Goal: Book appointment/travel/reservation

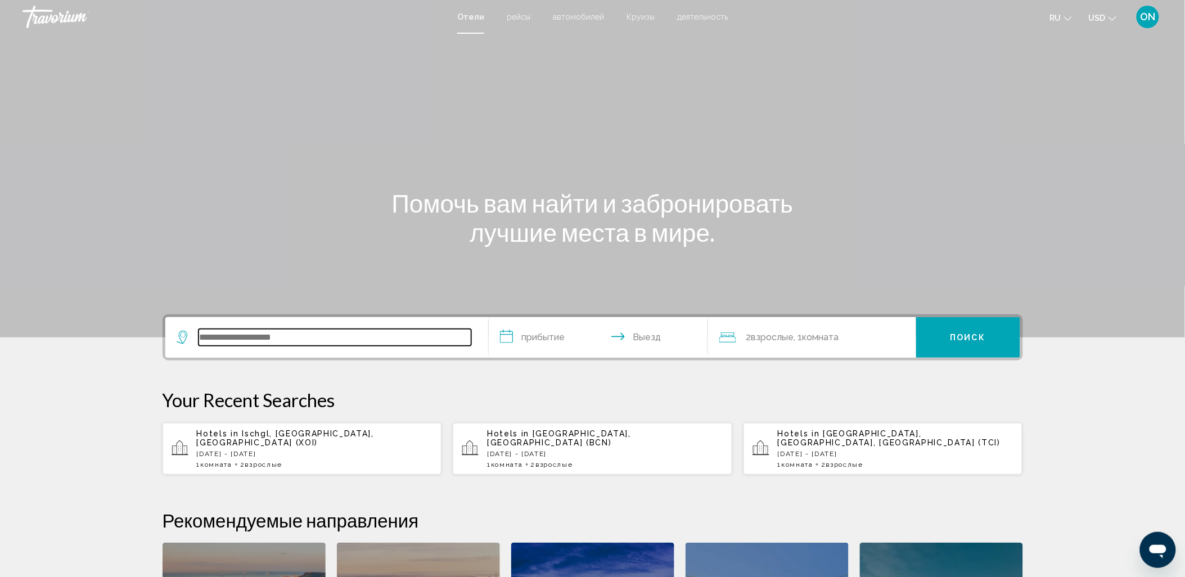
click at [356, 336] on input "Search widget" at bounding box center [335, 337] width 273 height 17
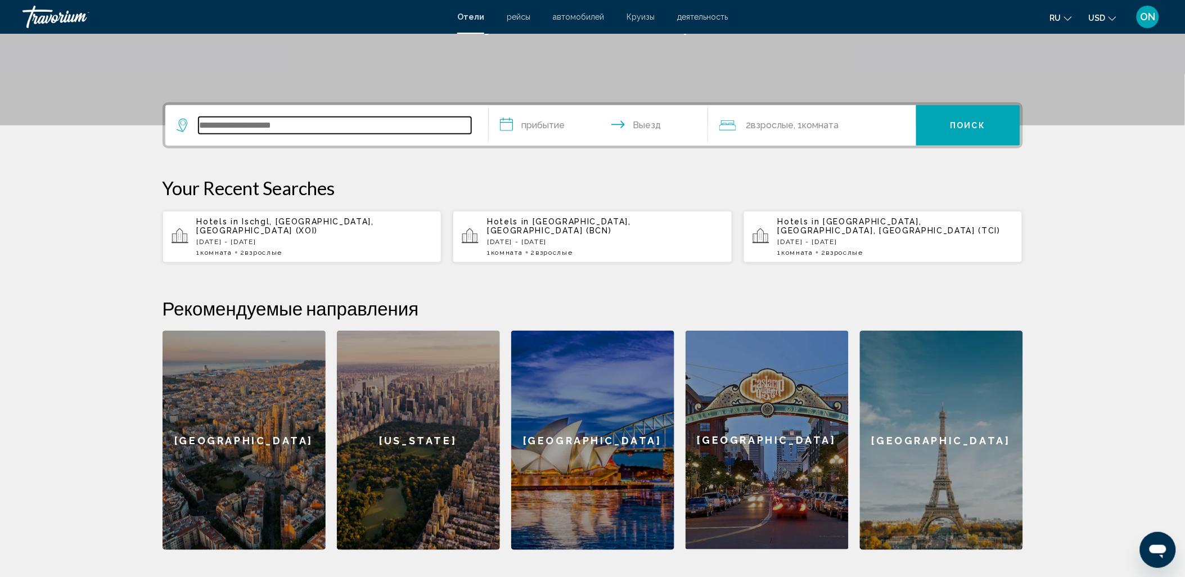
scroll to position [277, 0]
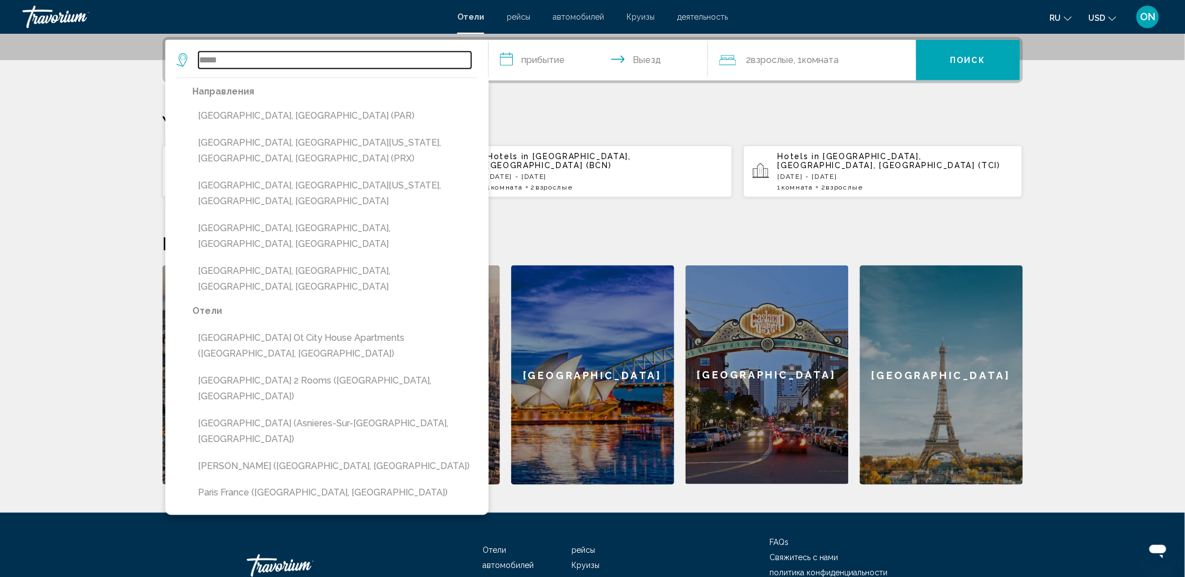
type input "*****"
click at [559, 55] on input "**********" at bounding box center [601, 62] width 224 height 44
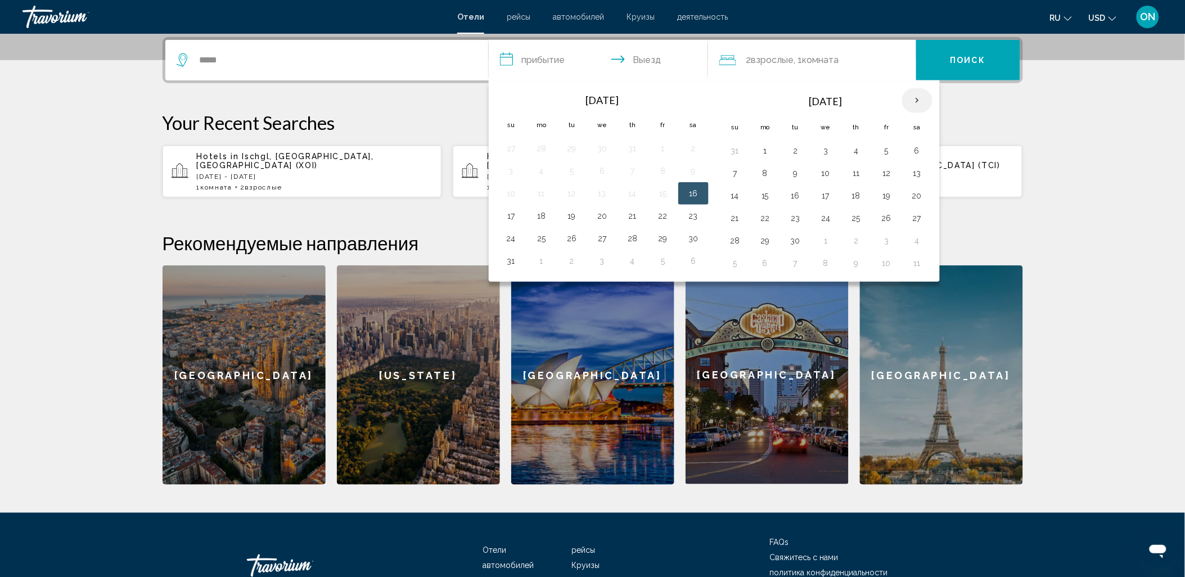
click at [921, 100] on th "Next month" at bounding box center [917, 100] width 30 height 25
click at [824, 240] on button "26" at bounding box center [826, 241] width 18 height 16
click at [921, 238] on button "29" at bounding box center [917, 241] width 18 height 16
type input "**********"
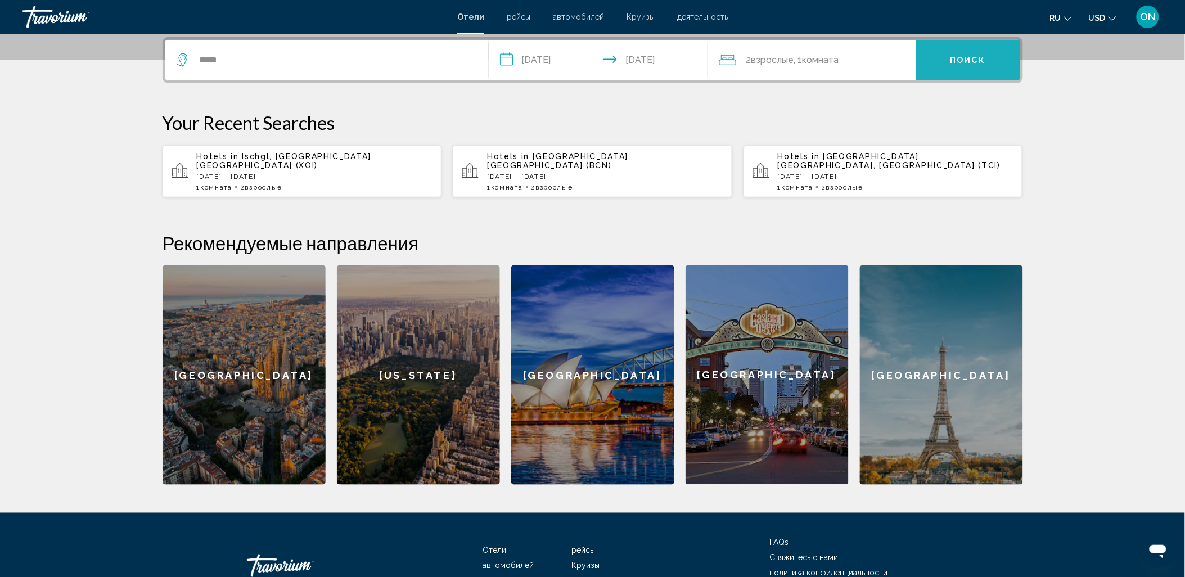
click at [960, 61] on span "Поиск" at bounding box center [968, 60] width 35 height 9
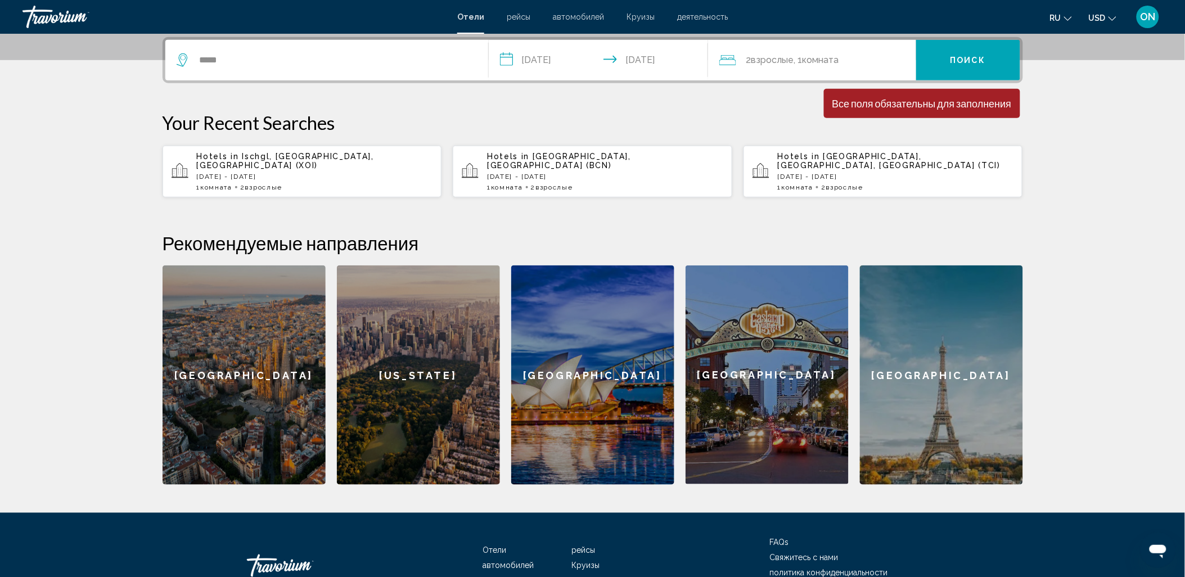
click at [898, 104] on div "Все поля обязательны для заполнения" at bounding box center [921, 103] width 179 height 12
click at [980, 57] on span "Поиск" at bounding box center [968, 60] width 35 height 9
click at [952, 389] on div "[GEOGRAPHIC_DATA]" at bounding box center [941, 374] width 163 height 219
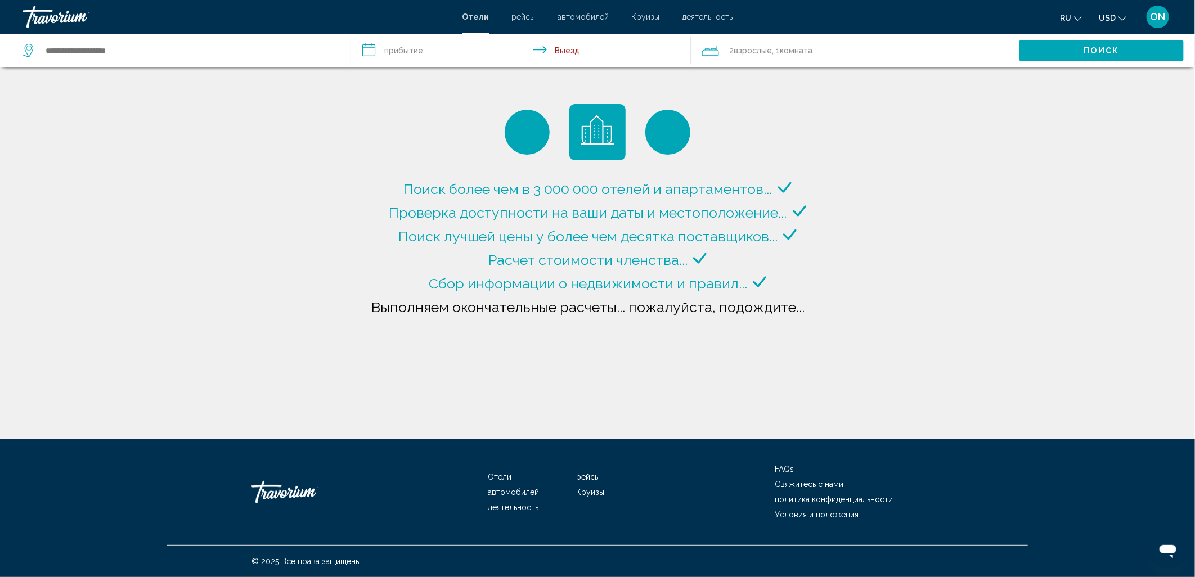
type input "**********"
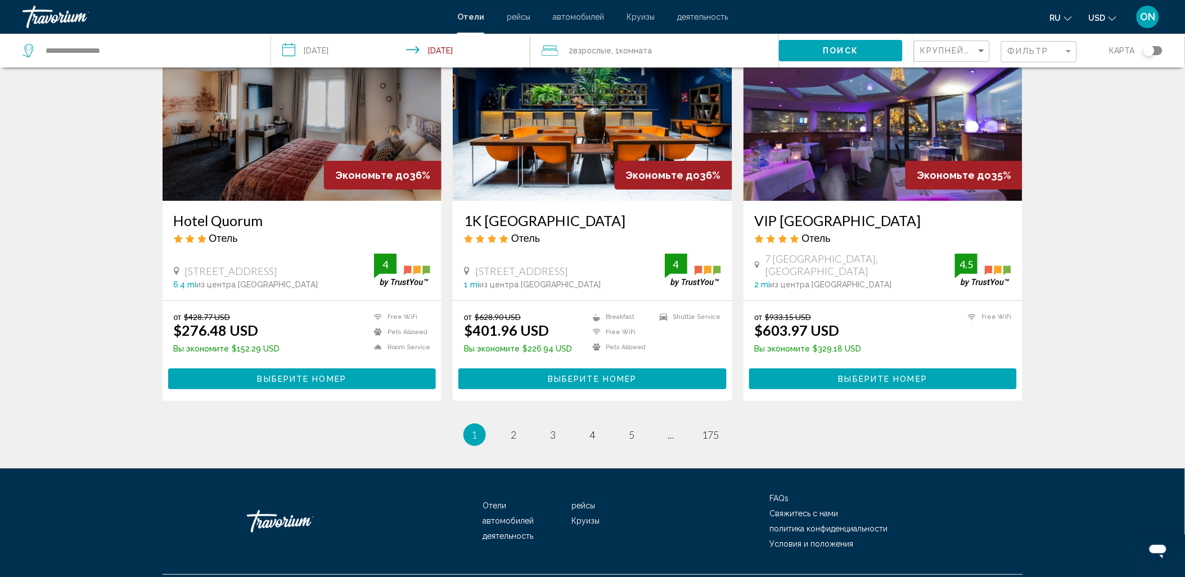
scroll to position [1312, 0]
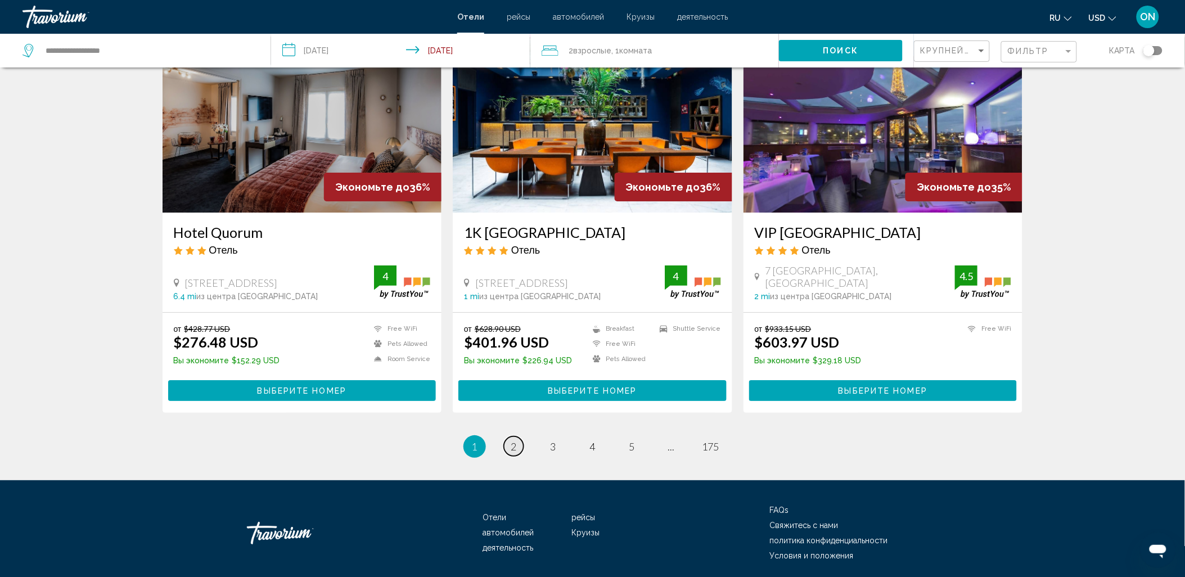
click at [514, 446] on span "2" at bounding box center [514, 446] width 6 height 12
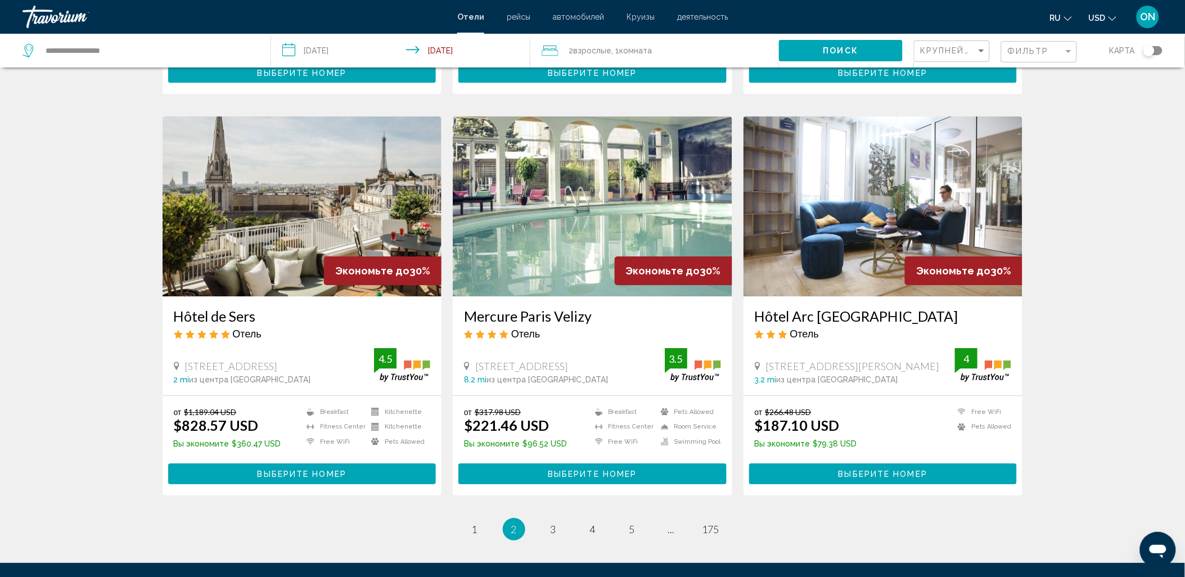
scroll to position [1334, 0]
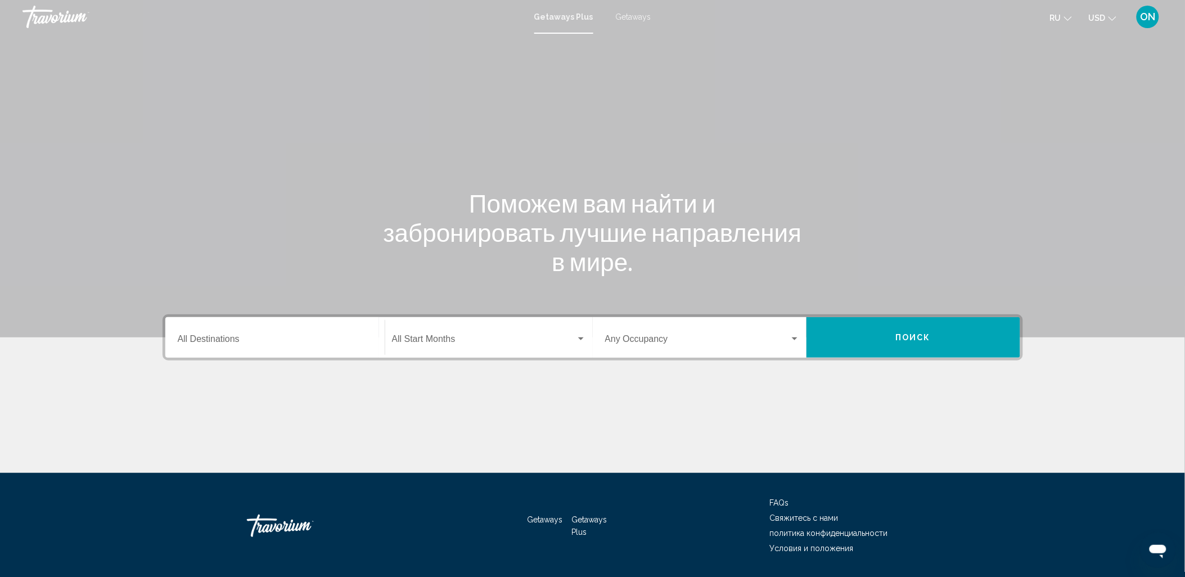
click at [229, 334] on div "Destination All Destinations" at bounding box center [275, 337] width 195 height 35
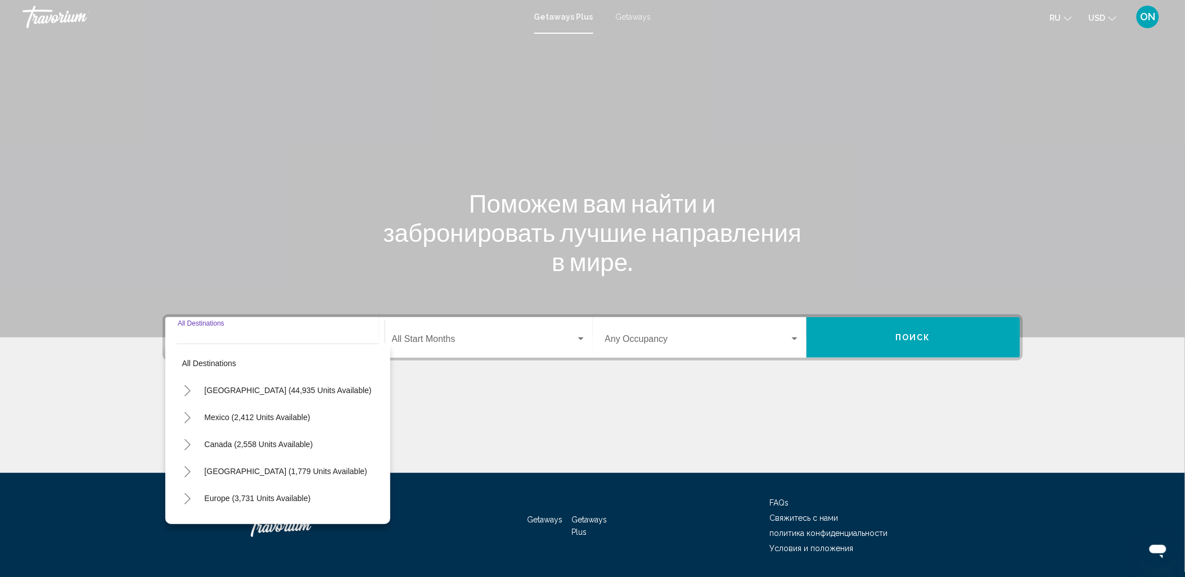
scroll to position [33, 0]
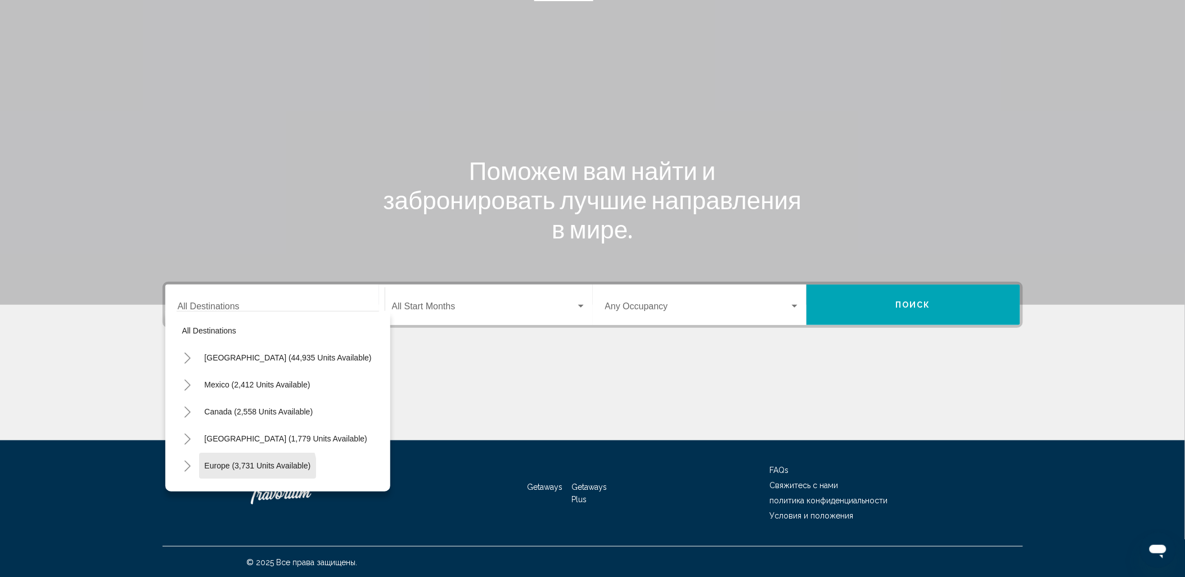
click at [251, 469] on button "Europe (3,731 units available)" at bounding box center [258, 466] width 118 height 26
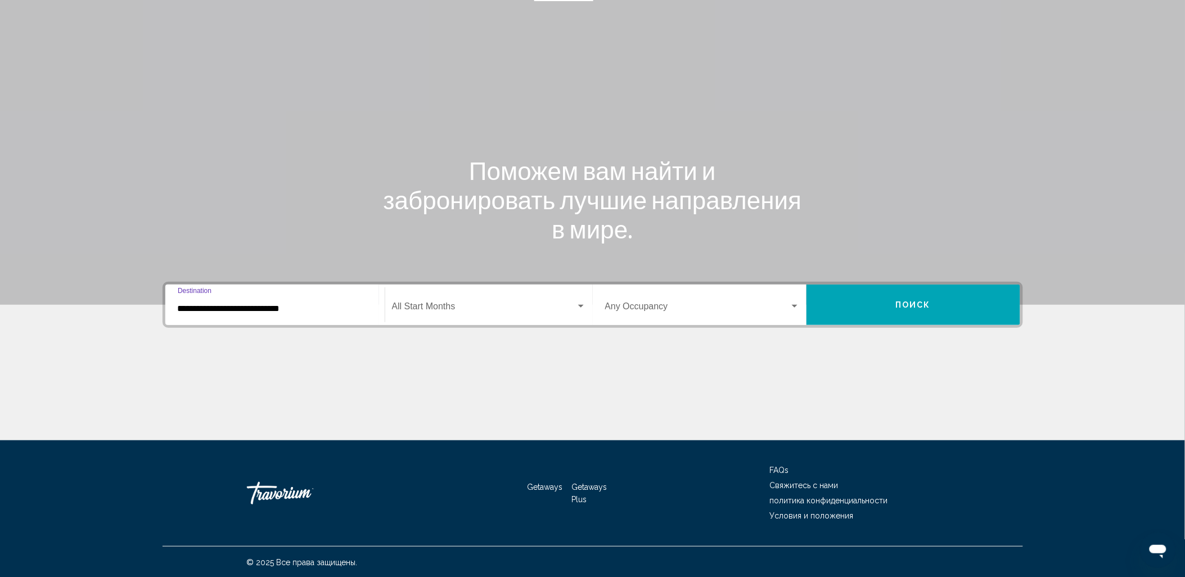
click at [282, 304] on input "**********" at bounding box center [275, 309] width 195 height 10
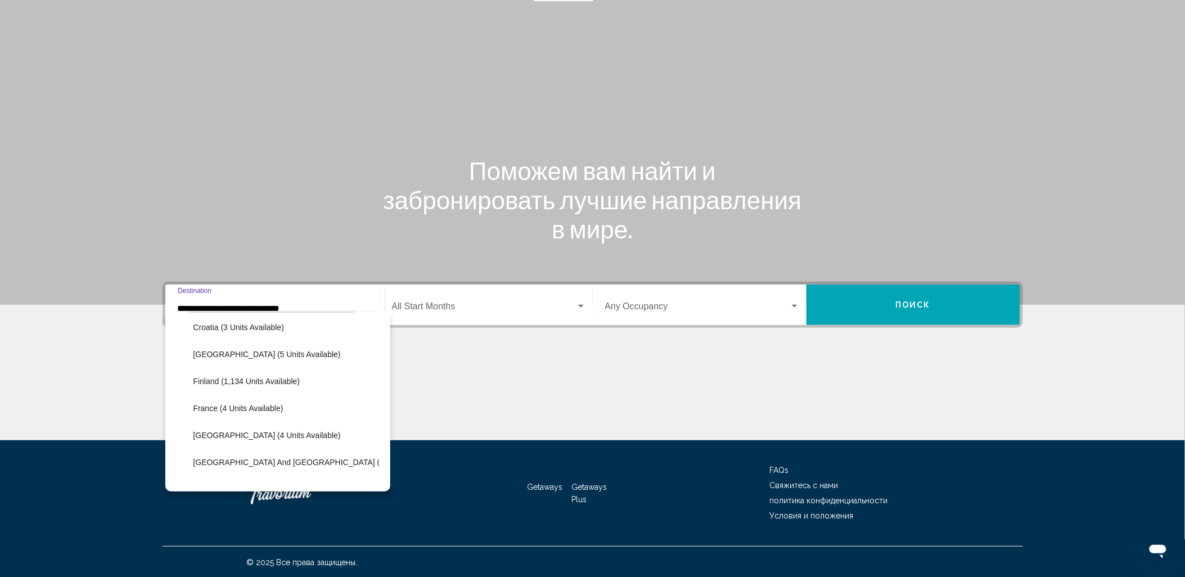
scroll to position [259, 0]
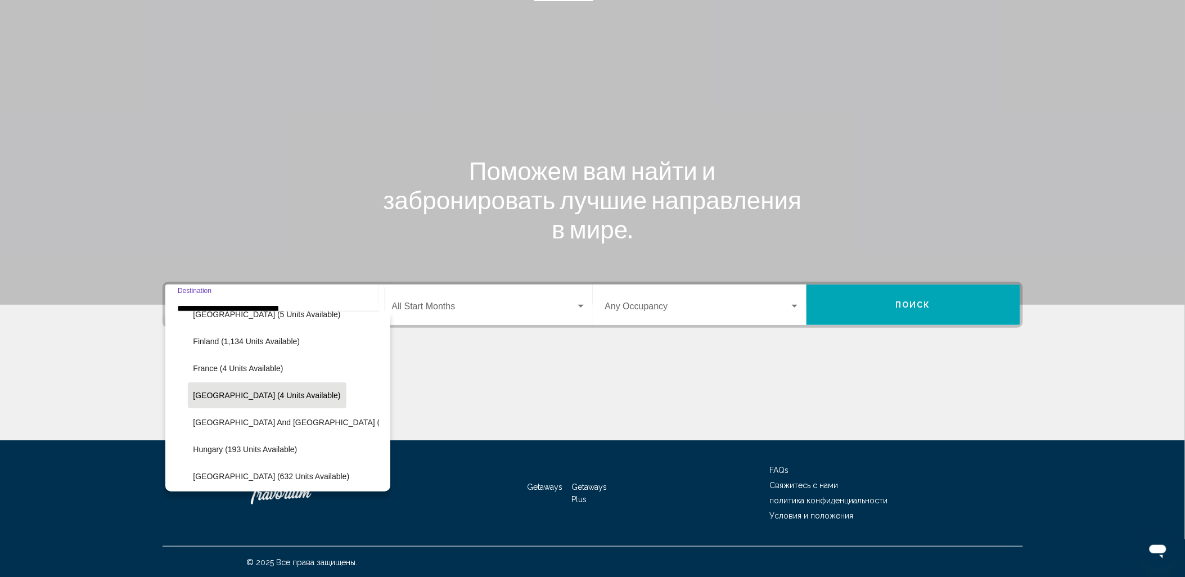
click at [276, 395] on span "Germany (4 units available)" at bounding box center [266, 395] width 147 height 9
type input "**********"
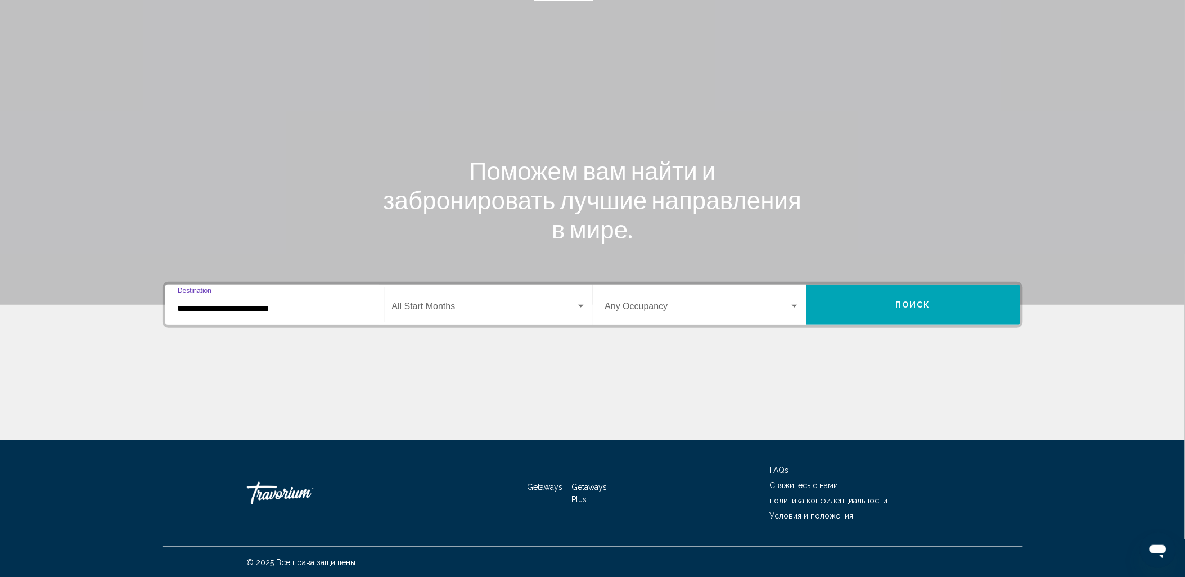
click at [476, 311] on span "Search widget" at bounding box center [484, 309] width 184 height 10
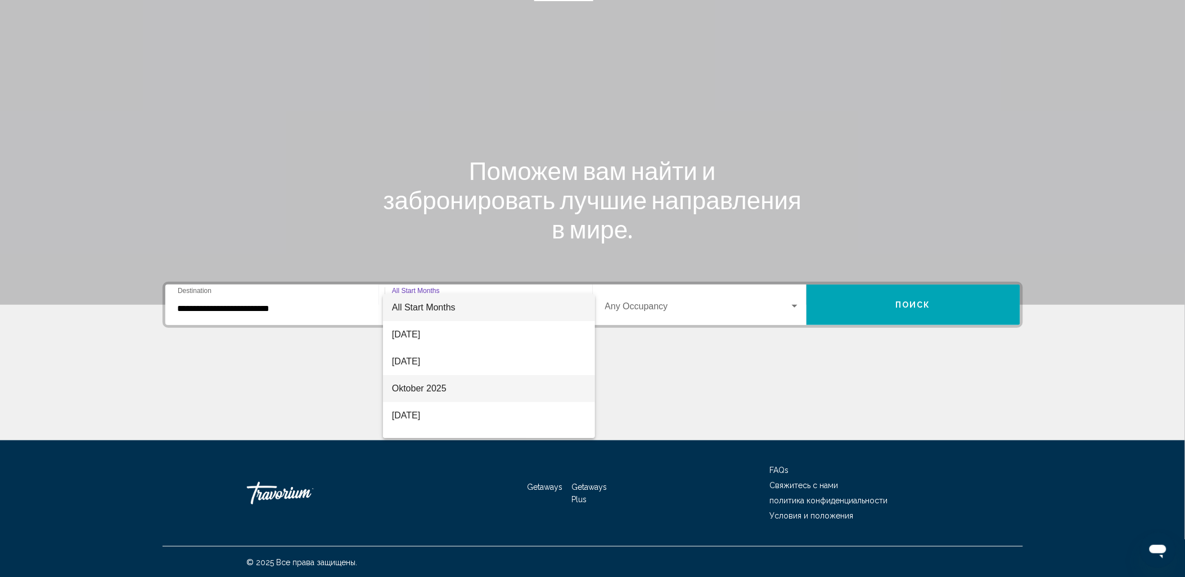
click at [452, 384] on span "Oktober 2025" at bounding box center [489, 388] width 194 height 27
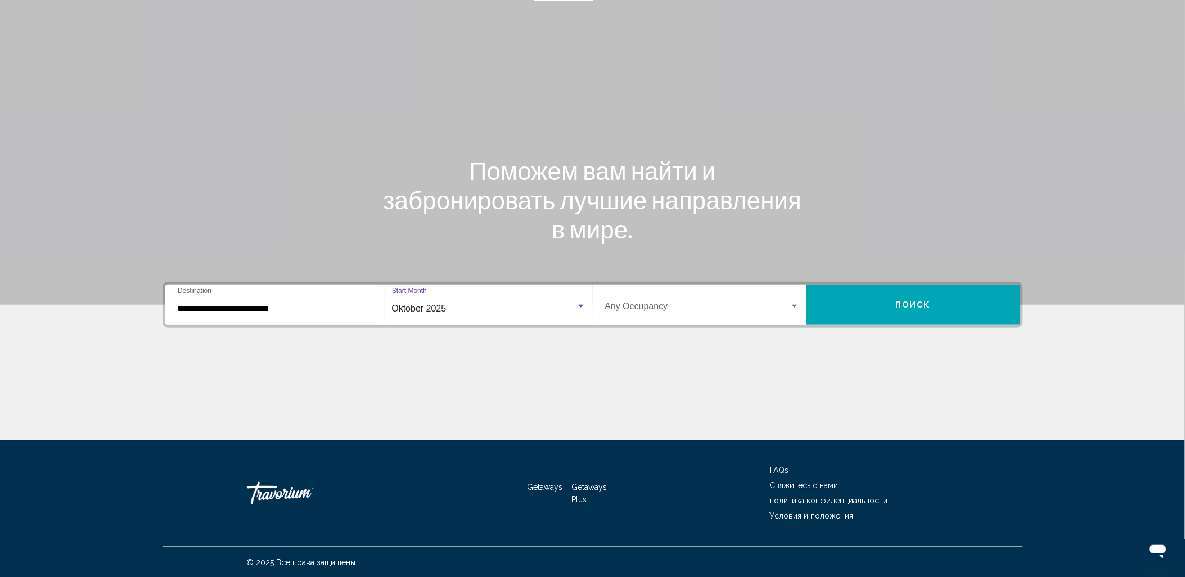
click at [741, 294] on div "Occupancy Any Occupancy" at bounding box center [702, 304] width 195 height 35
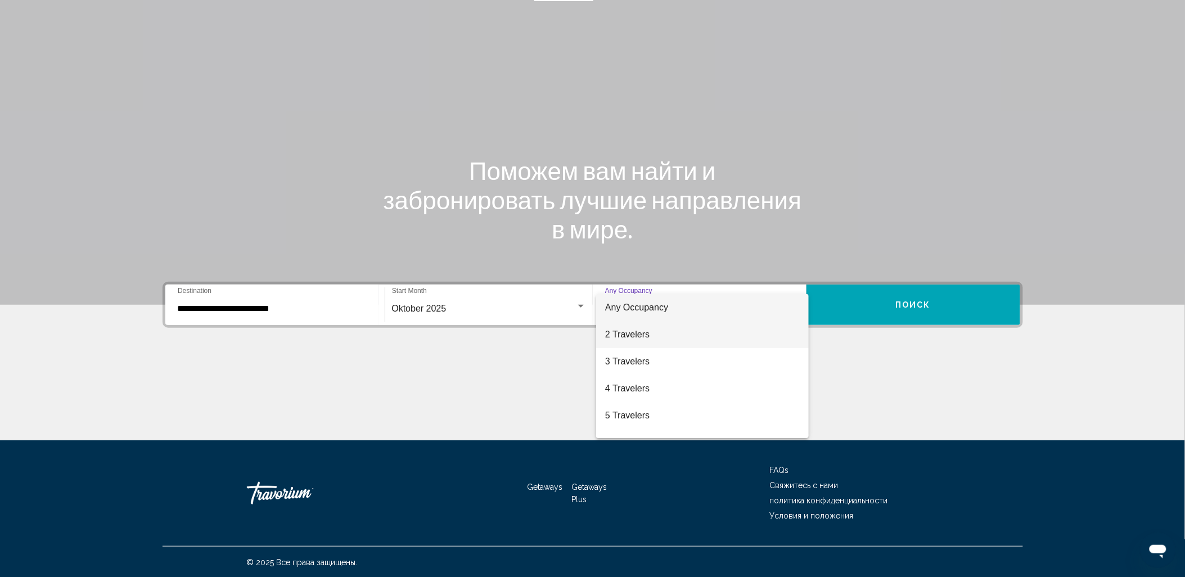
drag, startPoint x: 664, startPoint y: 332, endPoint x: 740, endPoint y: 323, distance: 75.9
click at [668, 332] on span "2 Travelers" at bounding box center [702, 334] width 195 height 27
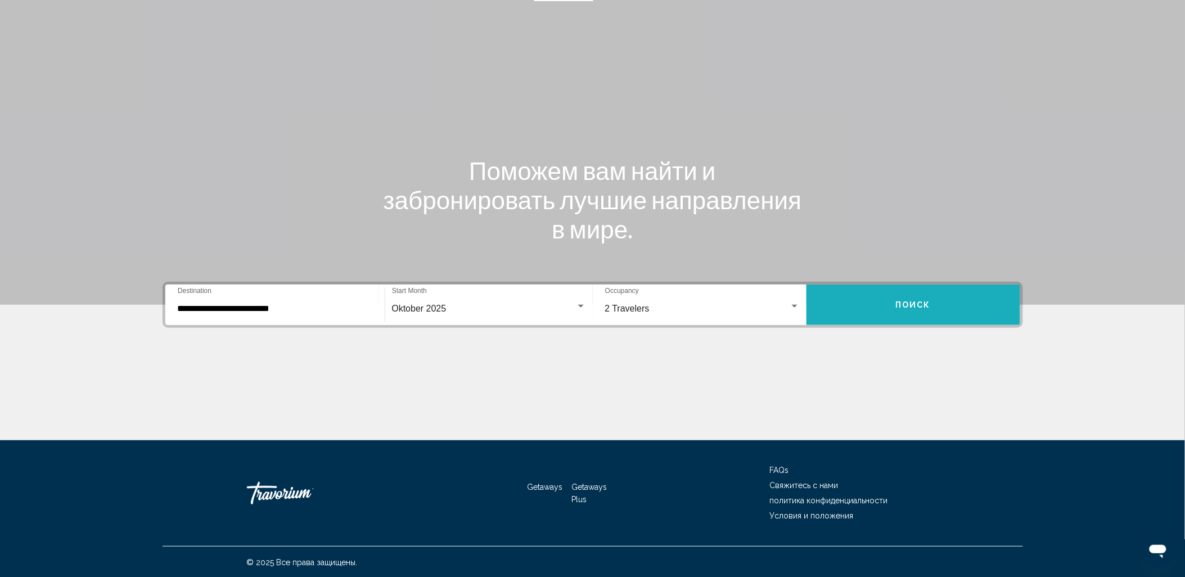
click at [884, 310] on button "Поиск" at bounding box center [914, 305] width 214 height 40
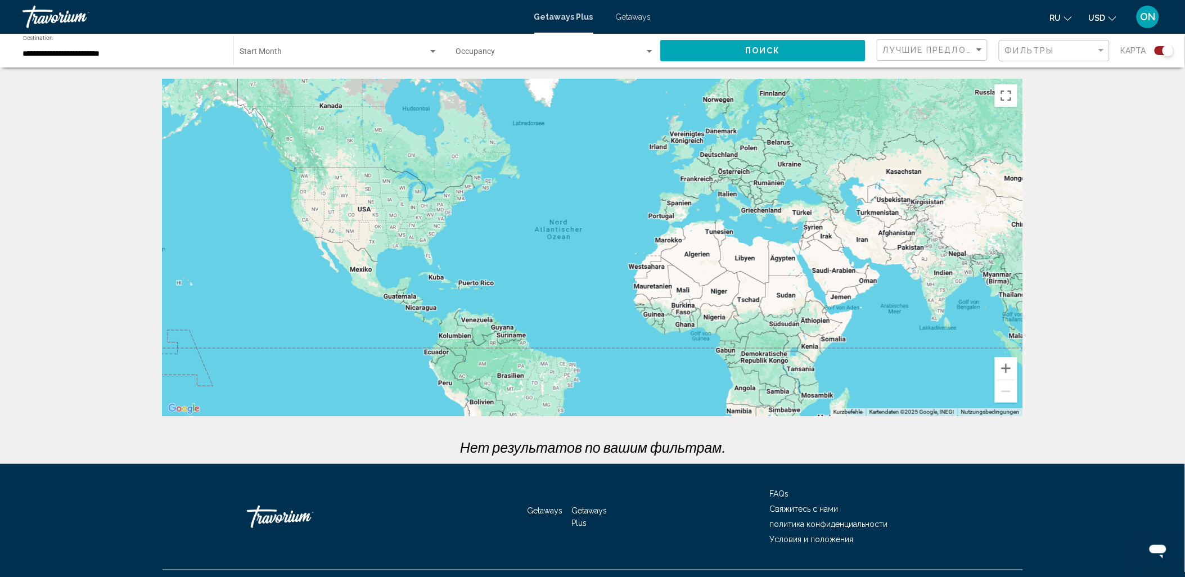
click at [634, 15] on span "Getaways" at bounding box center [633, 16] width 35 height 9
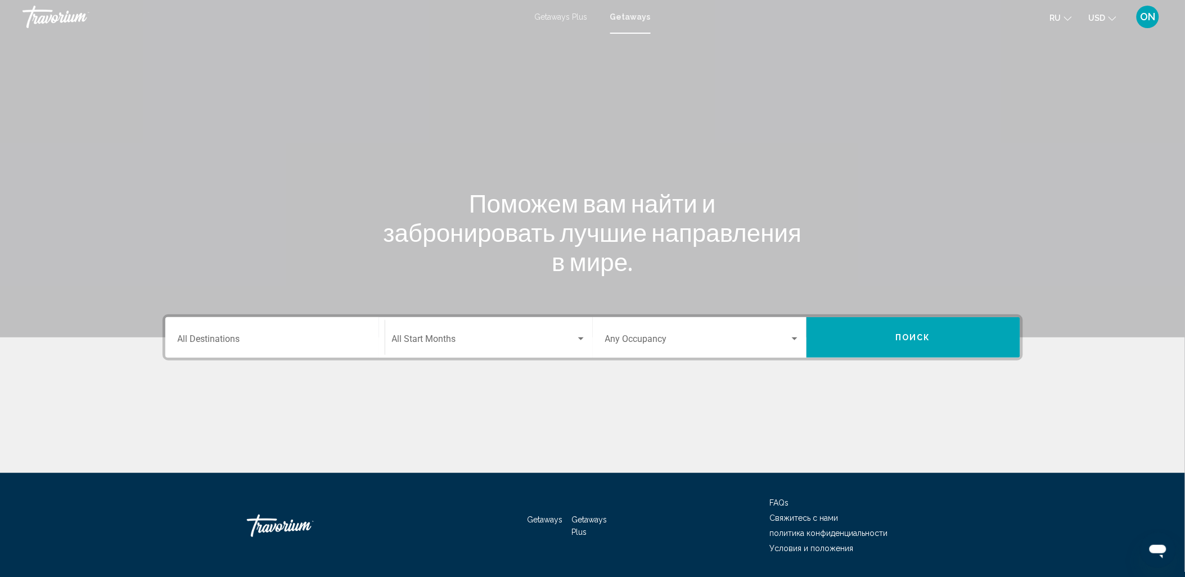
click at [301, 339] on input "Destination All Destinations" at bounding box center [275, 341] width 195 height 10
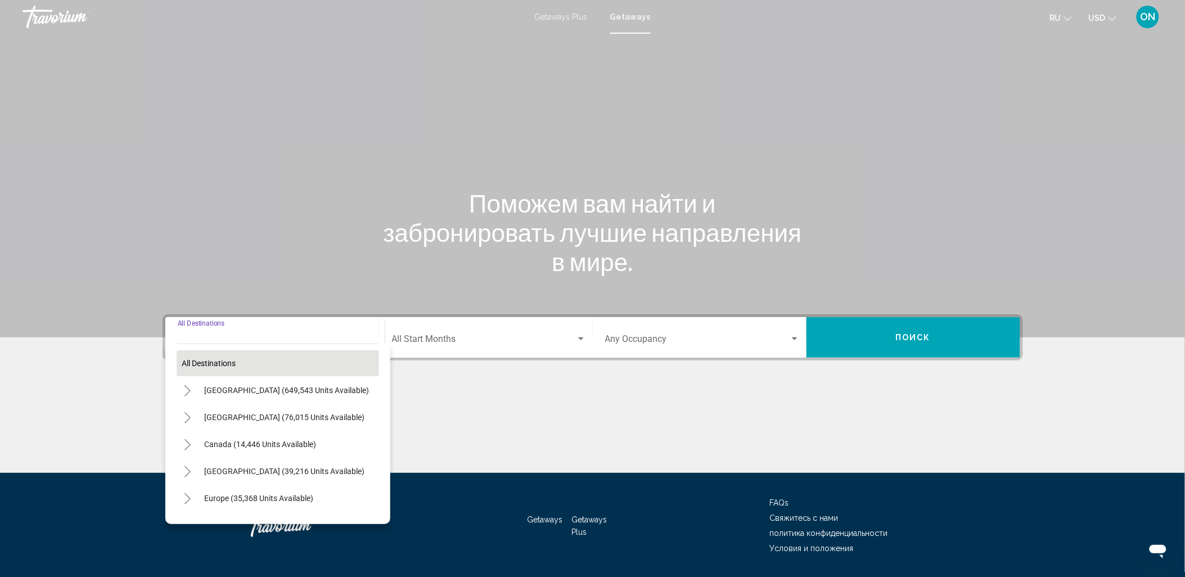
scroll to position [33, 0]
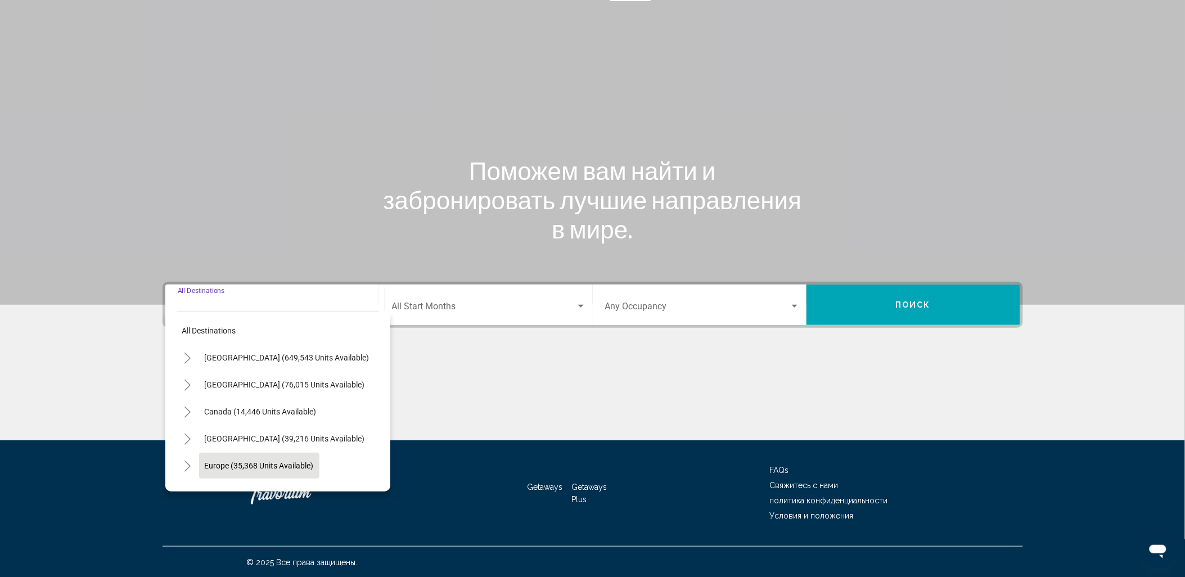
click at [237, 461] on span "Europe (35,368 units available)" at bounding box center [259, 465] width 109 height 9
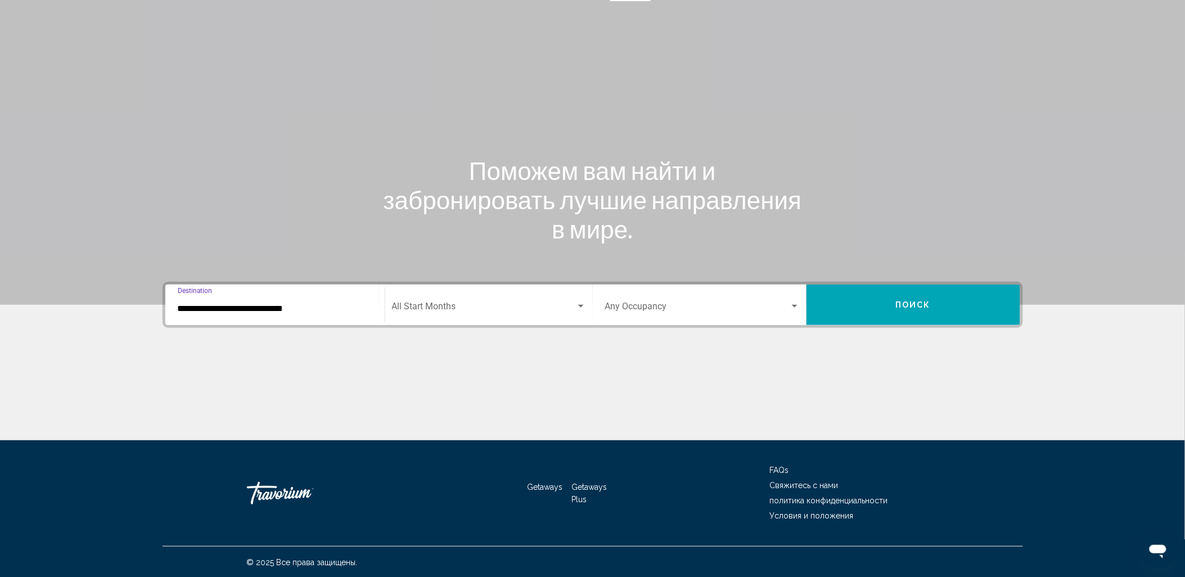
click at [289, 306] on input "**********" at bounding box center [275, 309] width 195 height 10
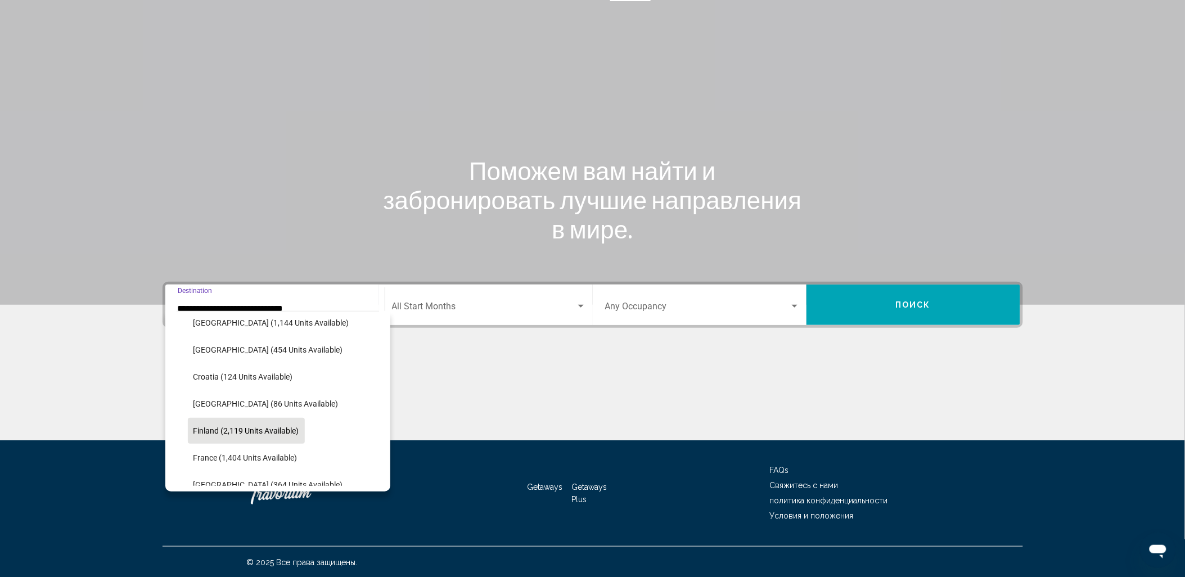
scroll to position [259, 0]
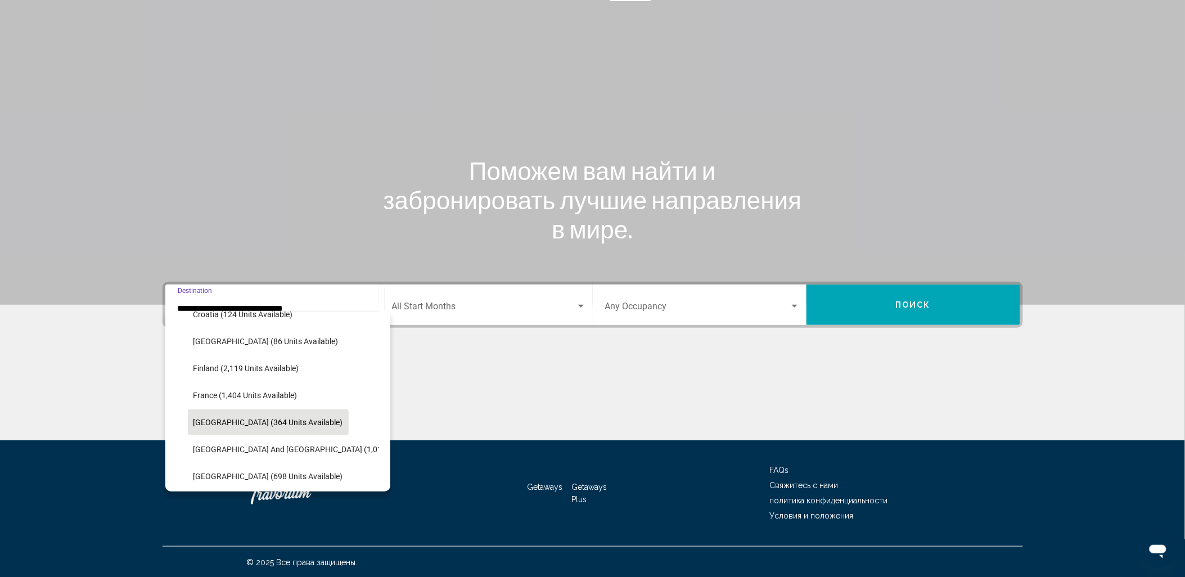
click at [225, 419] on span "Germany (364 units available)" at bounding box center [268, 422] width 150 height 9
type input "**********"
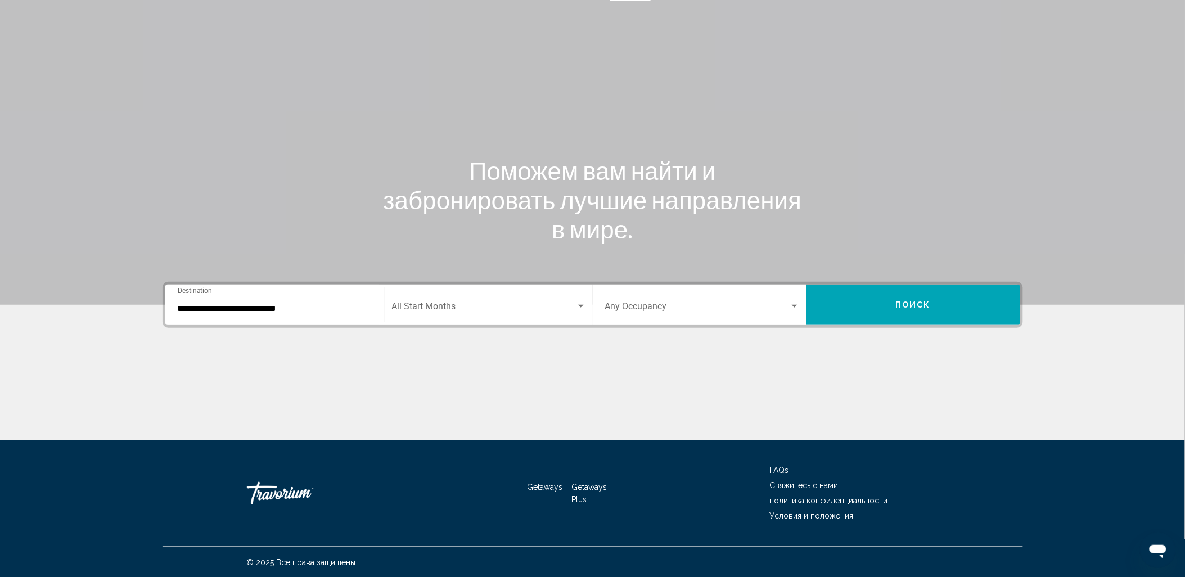
click at [451, 301] on div "Start Month All Start Months" at bounding box center [489, 304] width 194 height 35
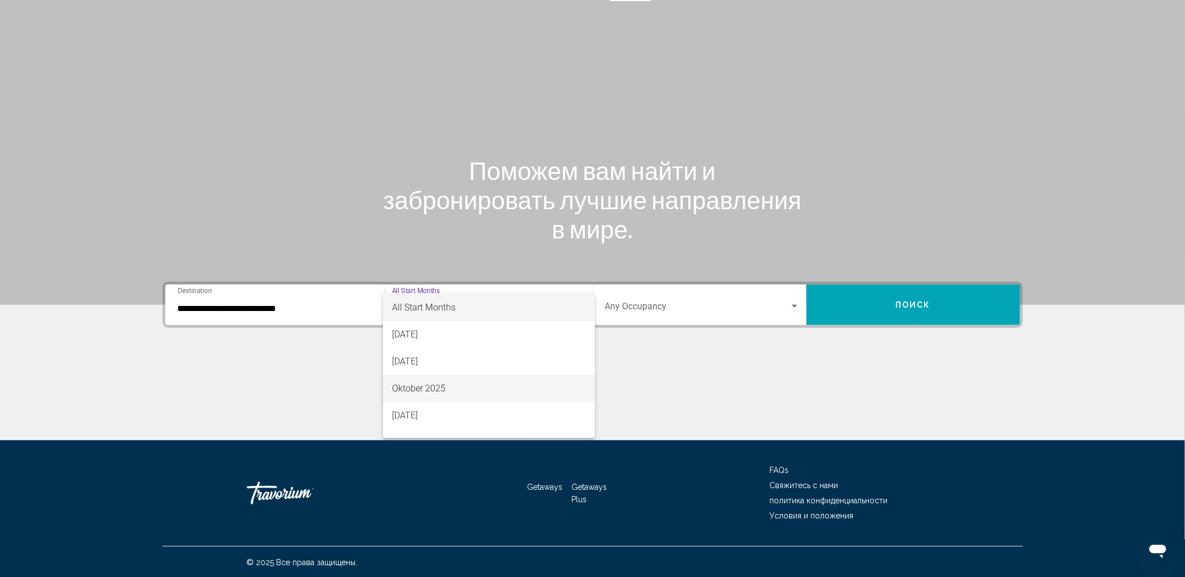
click at [457, 384] on span "Oktober 2025" at bounding box center [489, 388] width 194 height 27
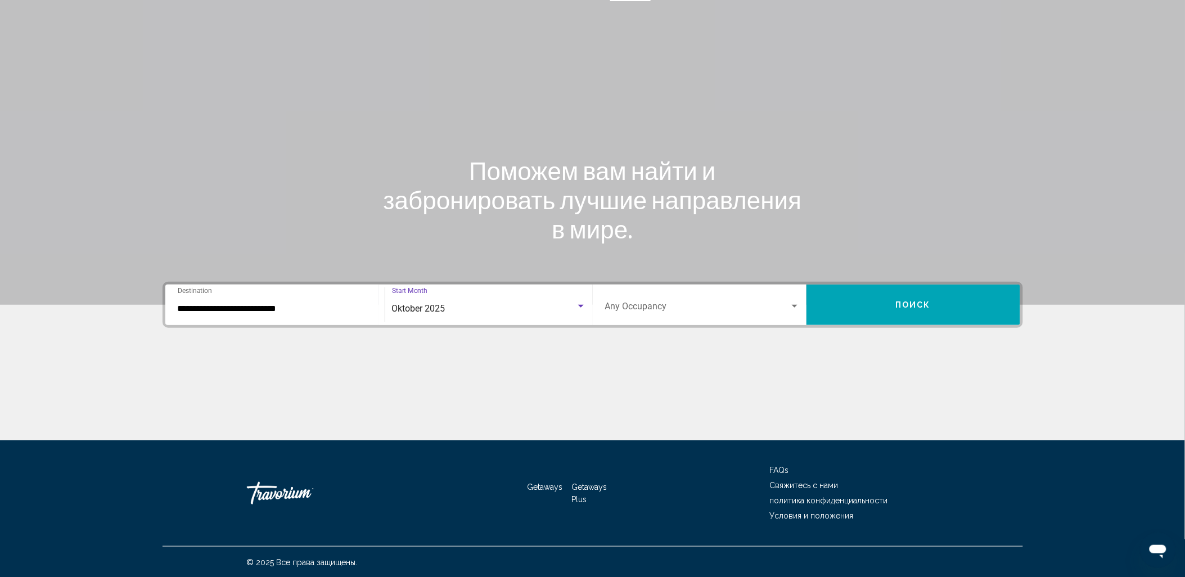
click at [674, 304] on span "Search widget" at bounding box center [697, 309] width 184 height 10
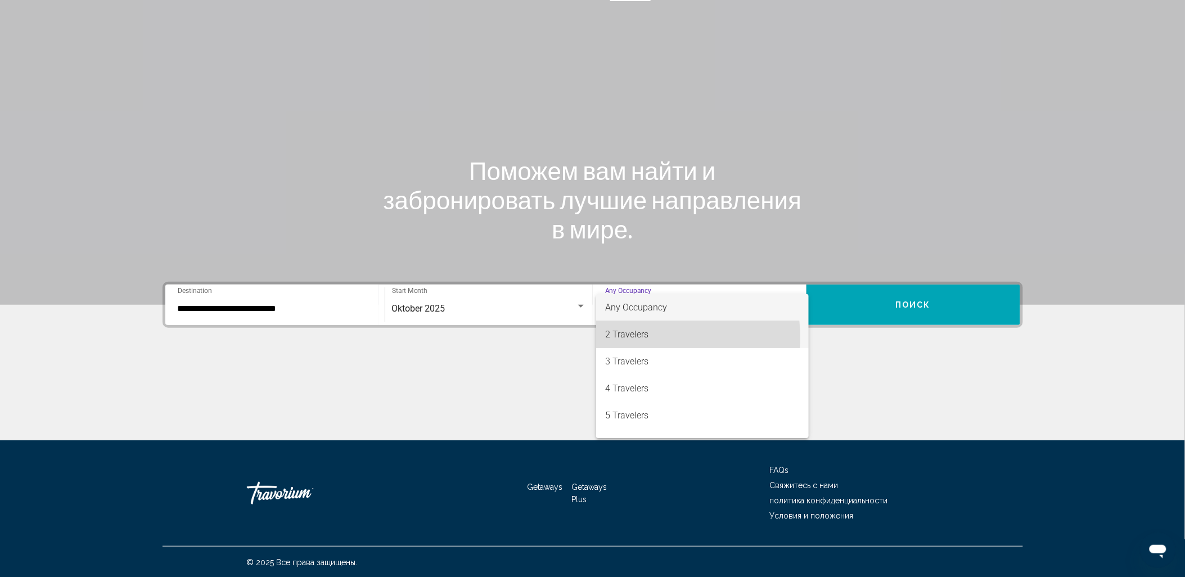
click at [644, 337] on span "2 Travelers" at bounding box center [702, 334] width 195 height 27
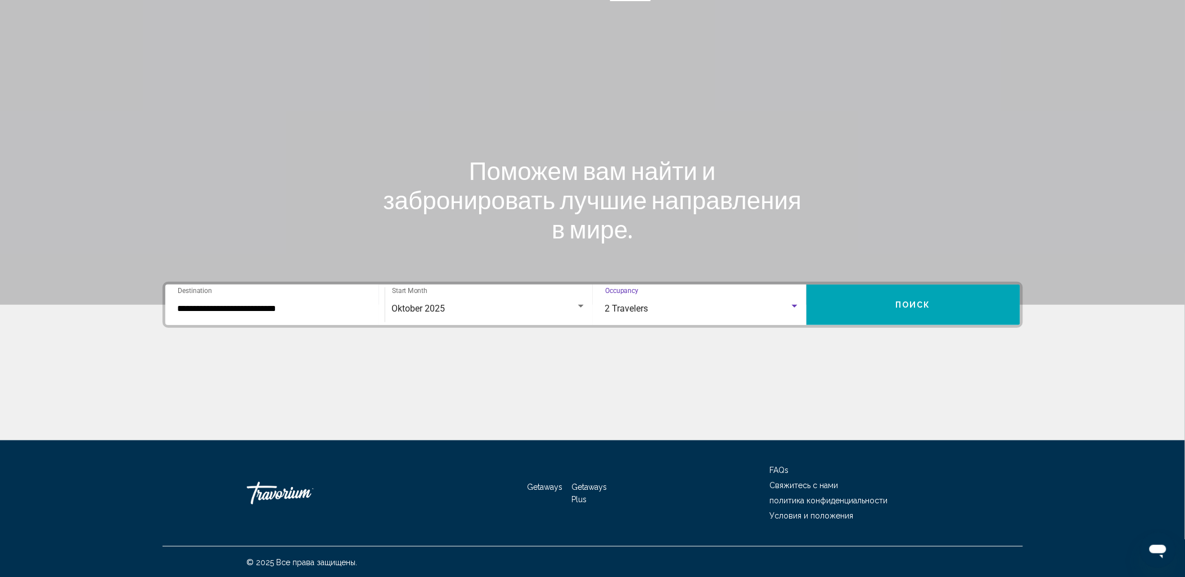
click at [902, 312] on button "Поиск" at bounding box center [914, 305] width 214 height 40
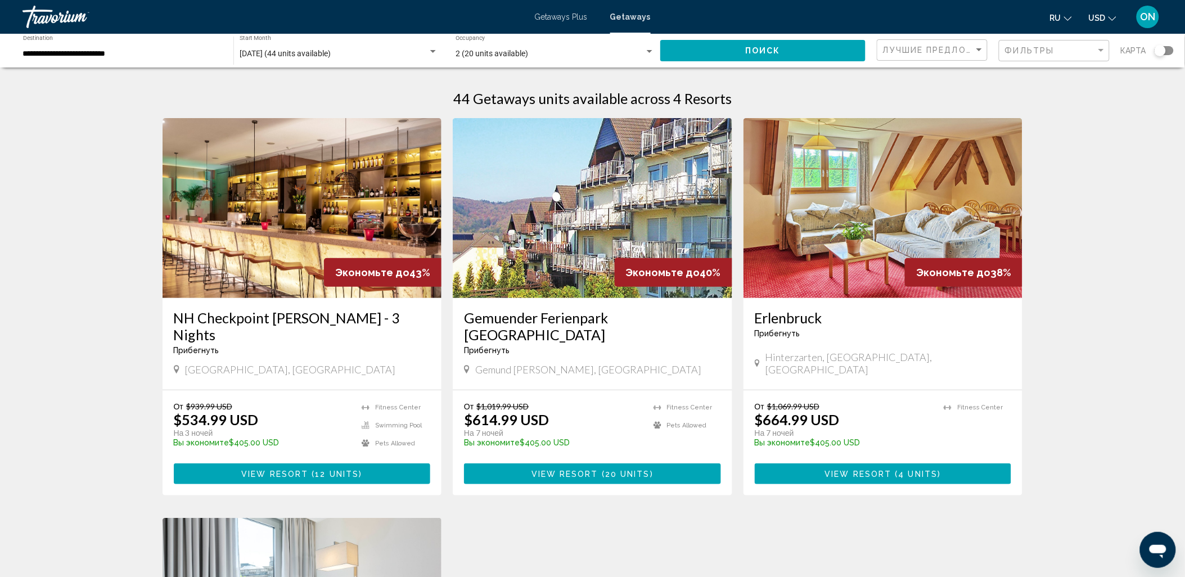
click at [331, 53] on span "октября 2025 (44 units available)" at bounding box center [285, 53] width 91 height 9
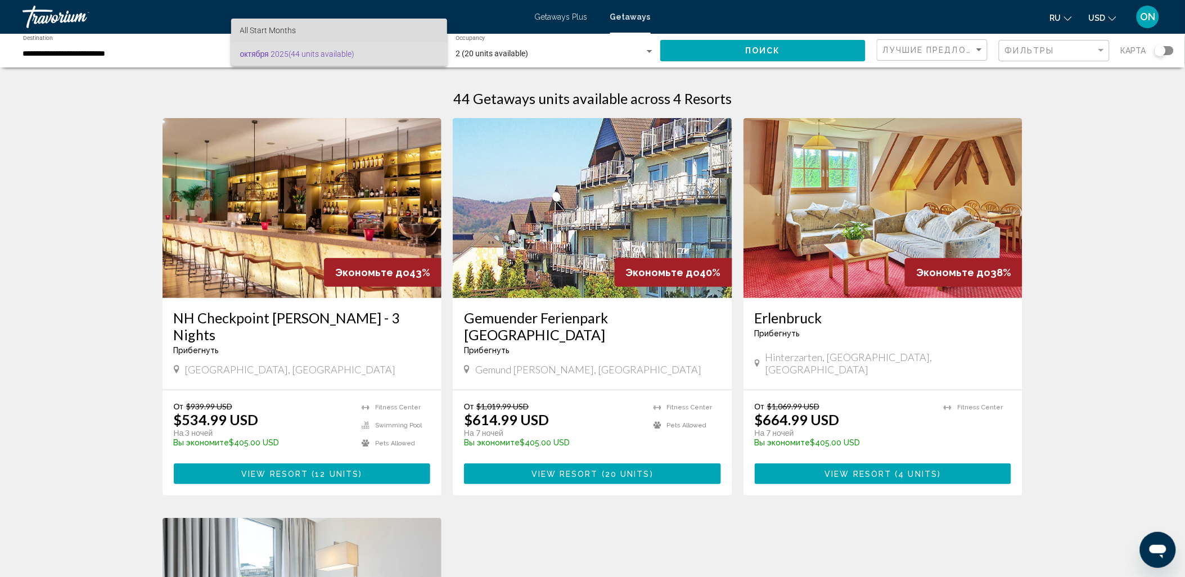
click at [328, 32] on span "All Start Months" at bounding box center [339, 31] width 199 height 24
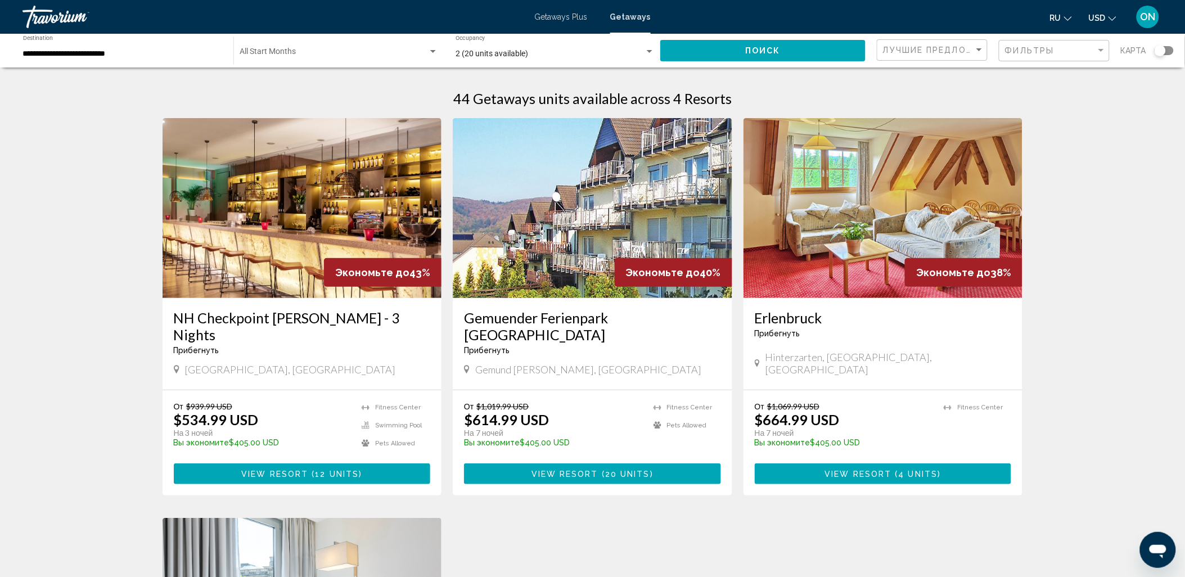
click at [272, 46] on div "Start Month All Start Months" at bounding box center [339, 50] width 199 height 31
click at [287, 73] on span "октября 2025 (44 units available)" at bounding box center [339, 78] width 199 height 24
click at [422, 49] on div "октября 2025 (44 units available)" at bounding box center [334, 53] width 188 height 9
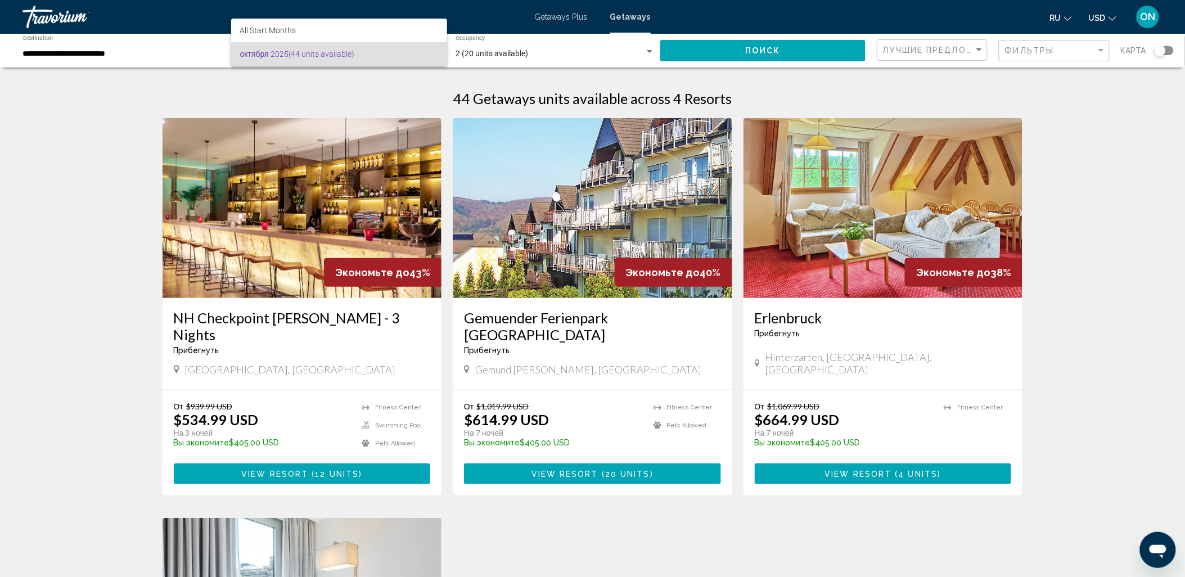
click at [105, 46] on div at bounding box center [592, 288] width 1185 height 577
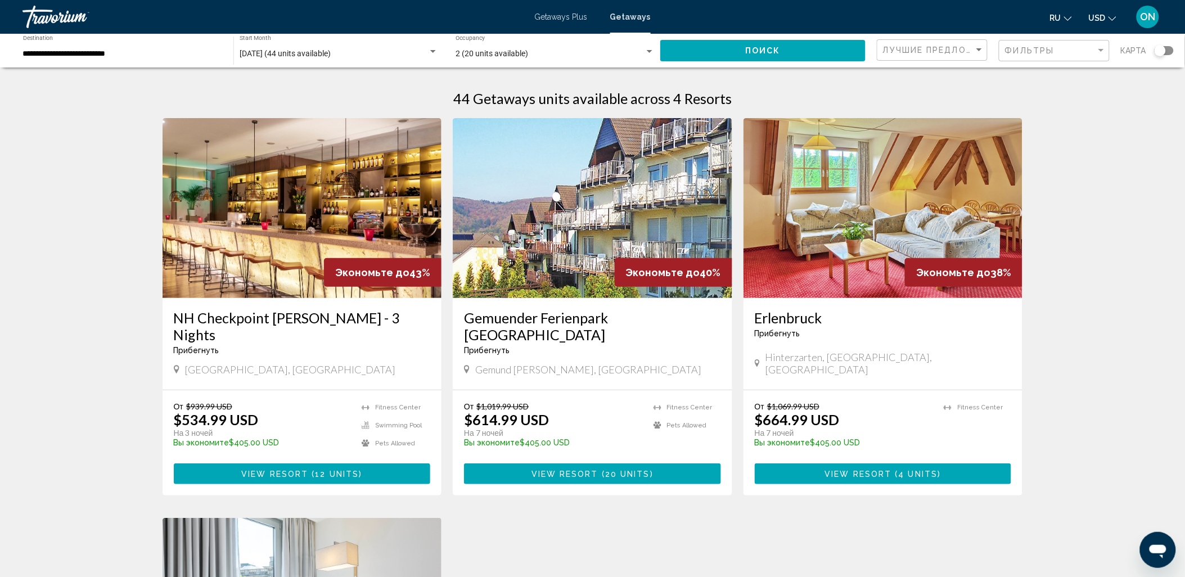
click at [147, 58] on div "**********" at bounding box center [122, 50] width 199 height 31
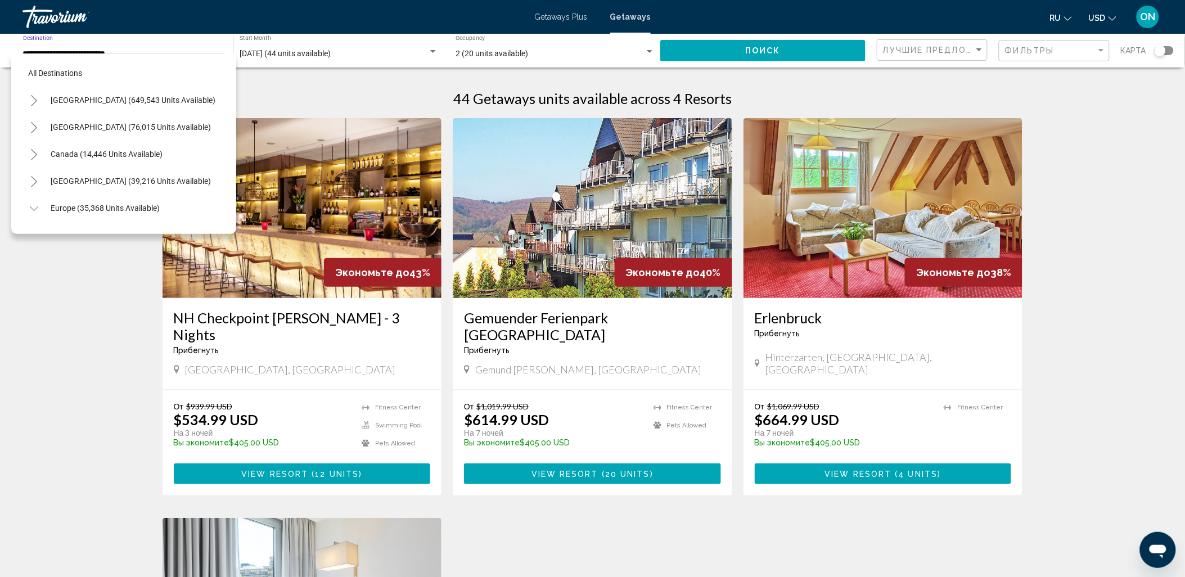
scroll to position [287, 0]
